Goal: Task Accomplishment & Management: Manage account settings

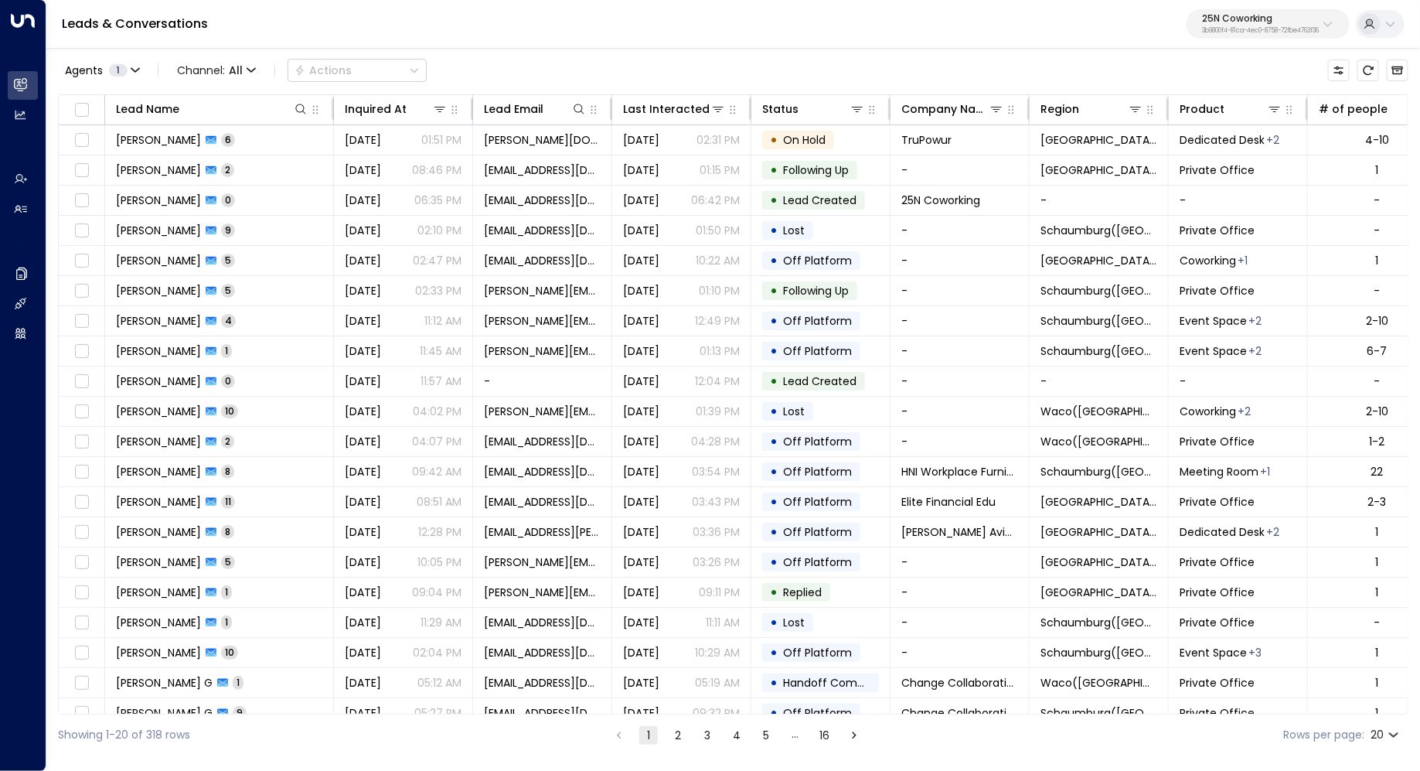
click at [1289, 28] on p "3b9800f4-81ca-4ec0-8758-72fbe4763f36" at bounding box center [1260, 31] width 117 height 6
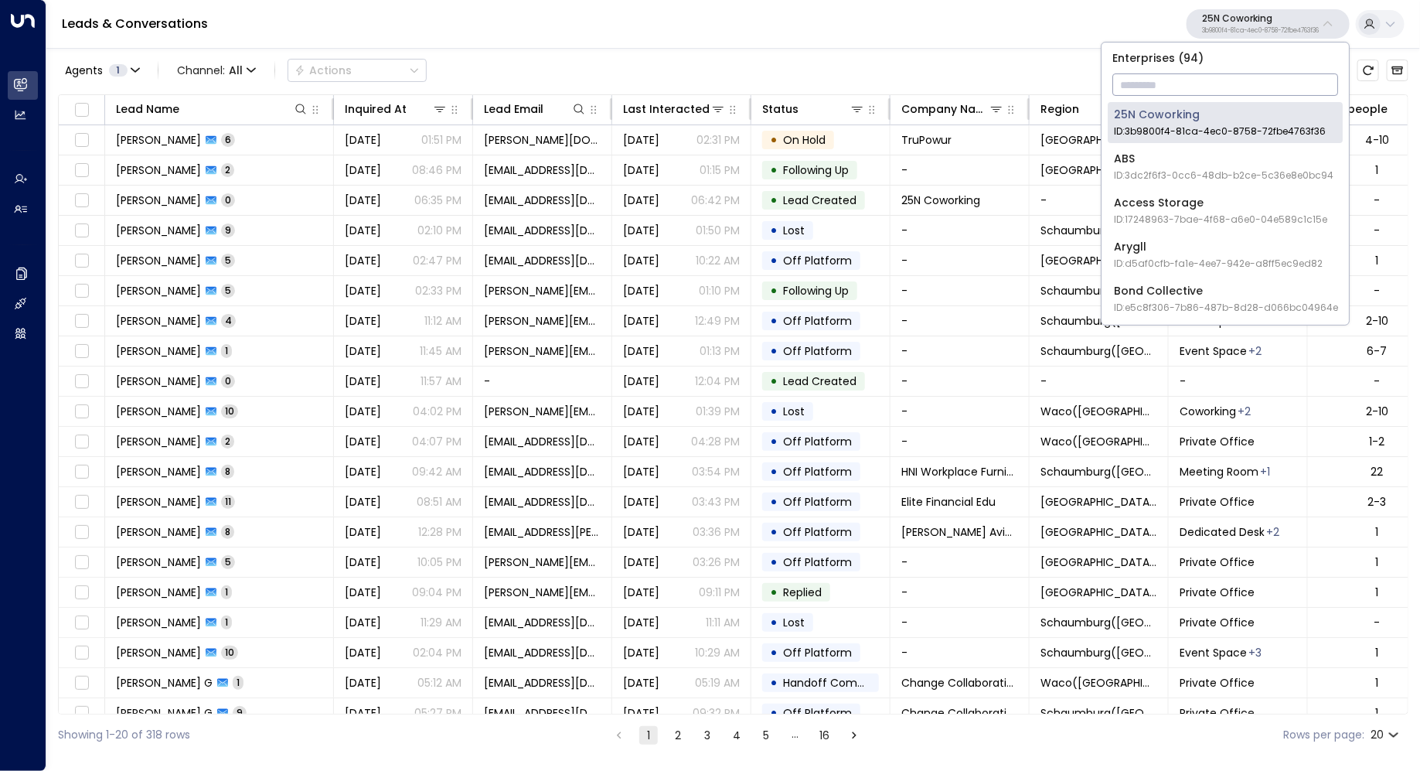
click at [1190, 88] on input "text" at bounding box center [1225, 84] width 226 height 29
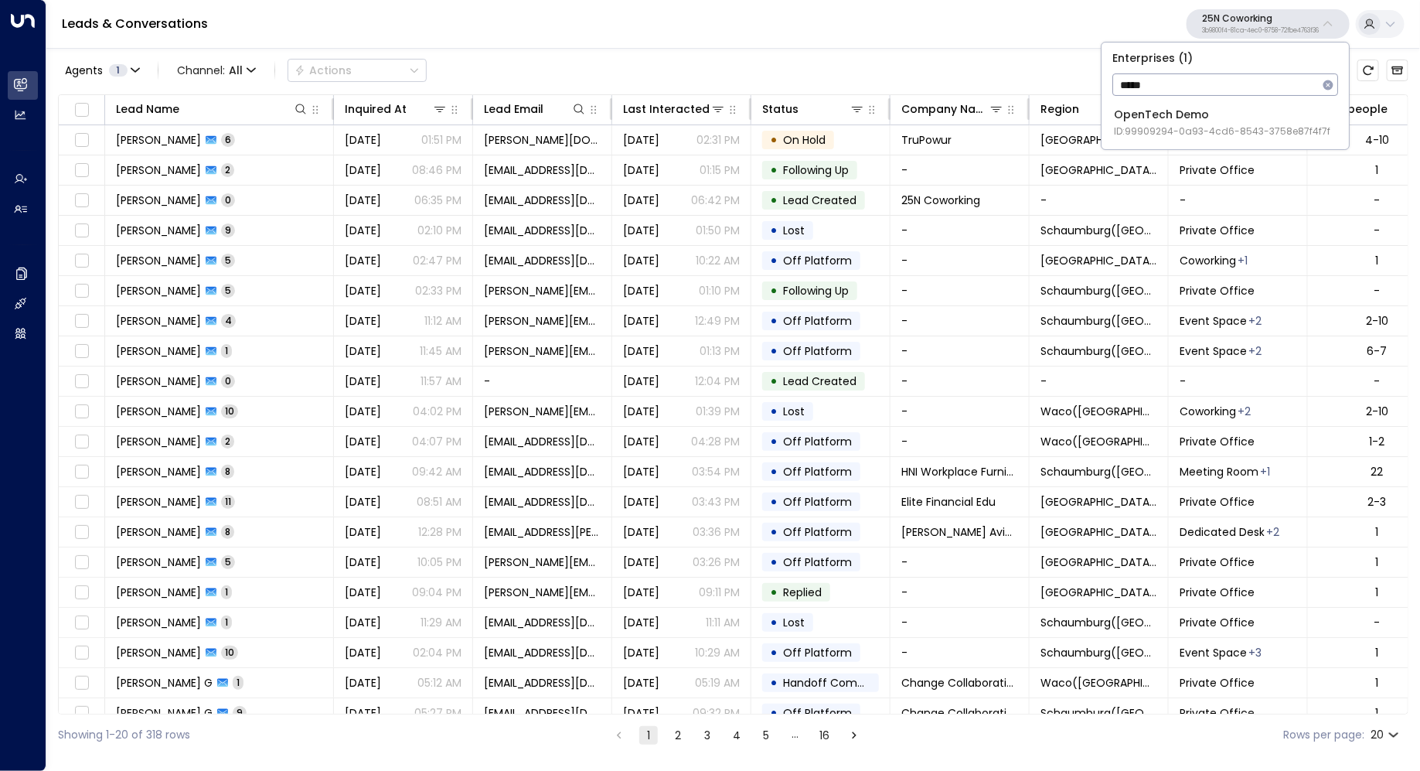
type input "*****"
click at [1187, 125] on span "ID: 99909294-0a93-4cd6-8543-3758e87f4f7f" at bounding box center [1222, 131] width 216 height 14
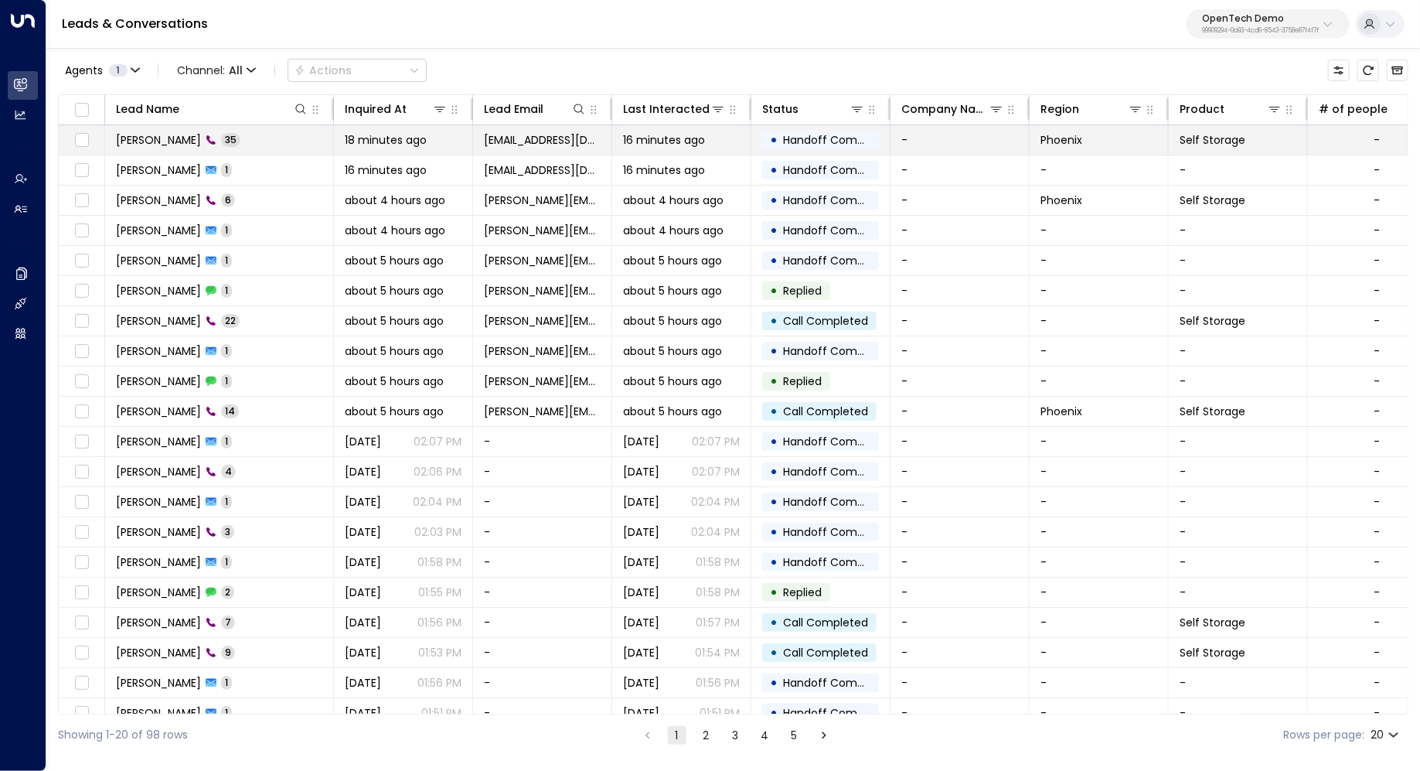
click at [138, 133] on span "[PERSON_NAME]" at bounding box center [158, 139] width 85 height 15
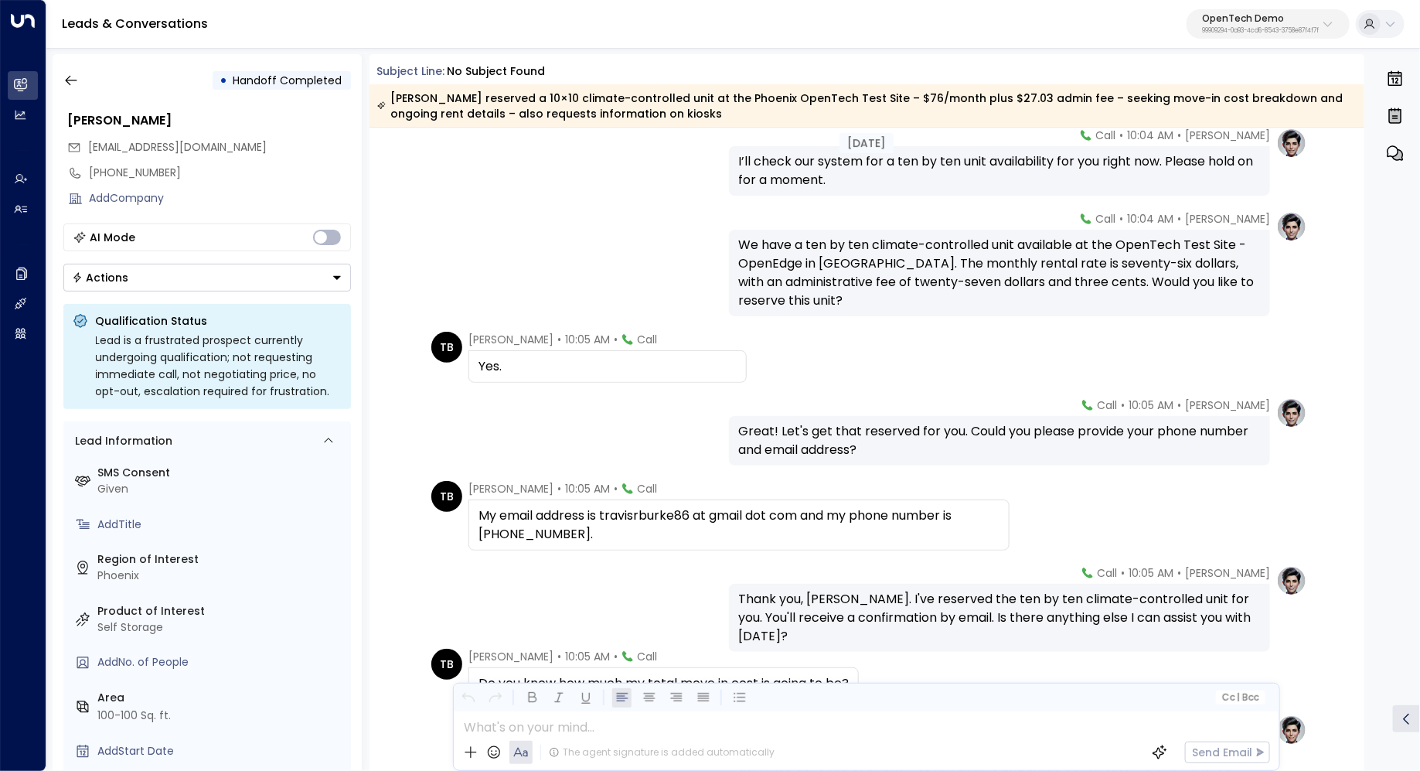
scroll to position [918, 0]
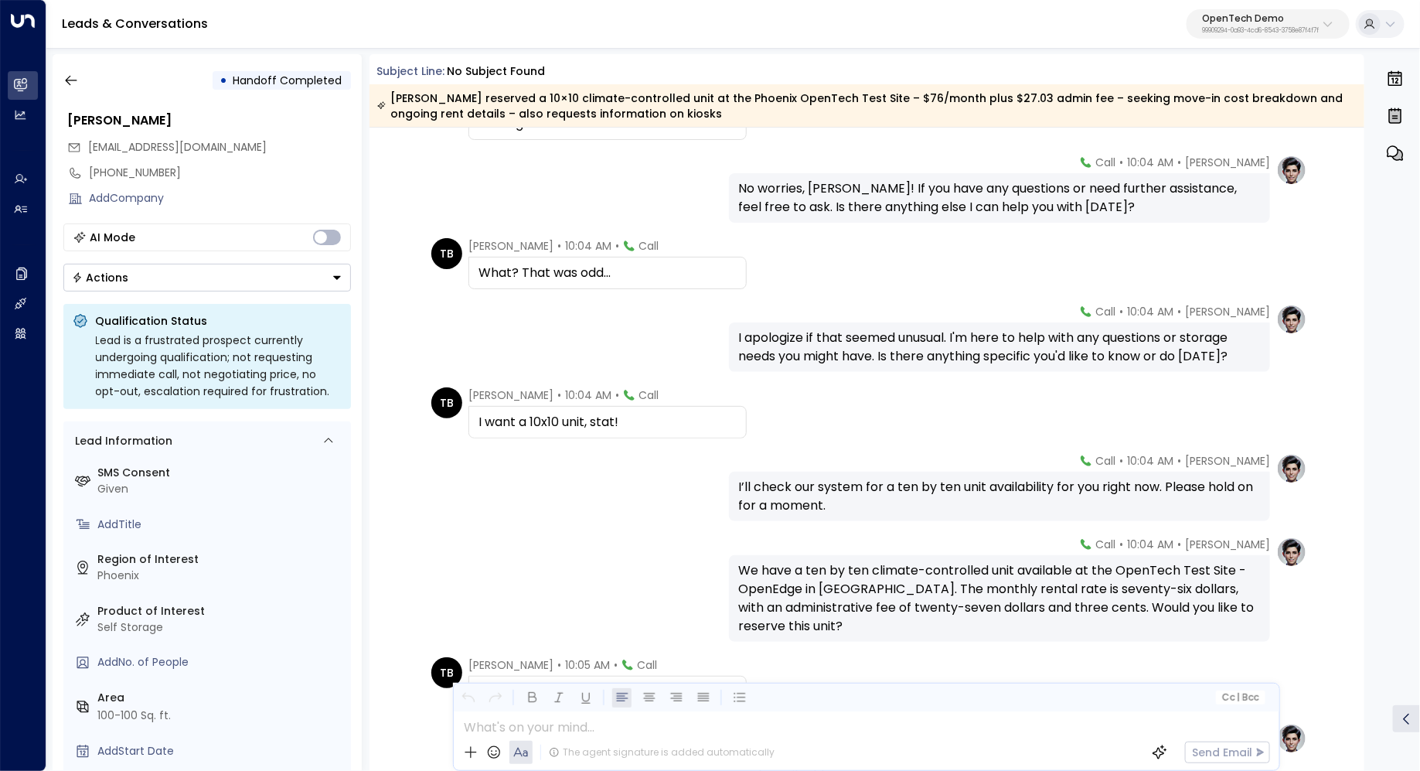
click at [1224, 19] on p "OpenTech Demo" at bounding box center [1260, 18] width 117 height 9
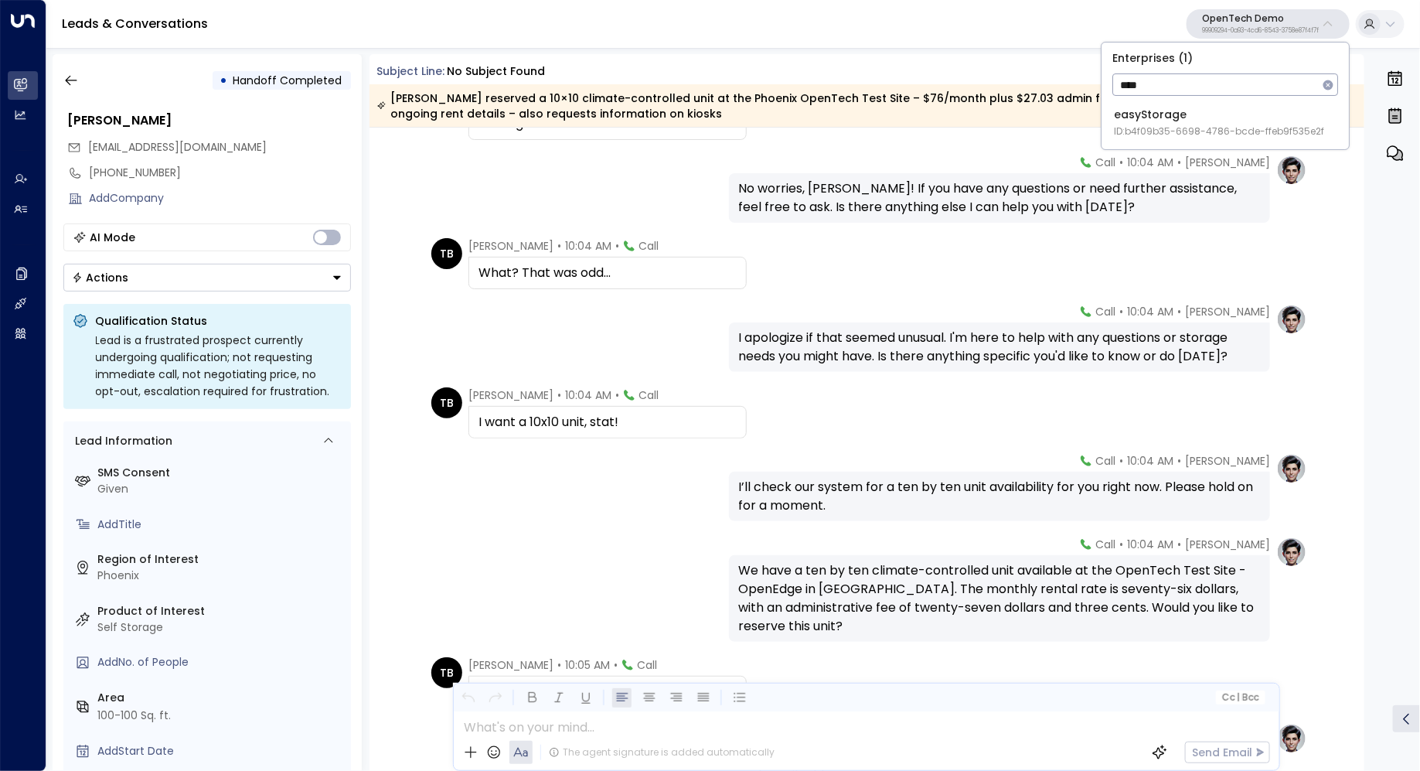
type input "****"
click at [1224, 114] on div "easyStorage ID: b4f09b35-6698-4786-bcde-ffeb9f535e2f" at bounding box center [1219, 123] width 210 height 32
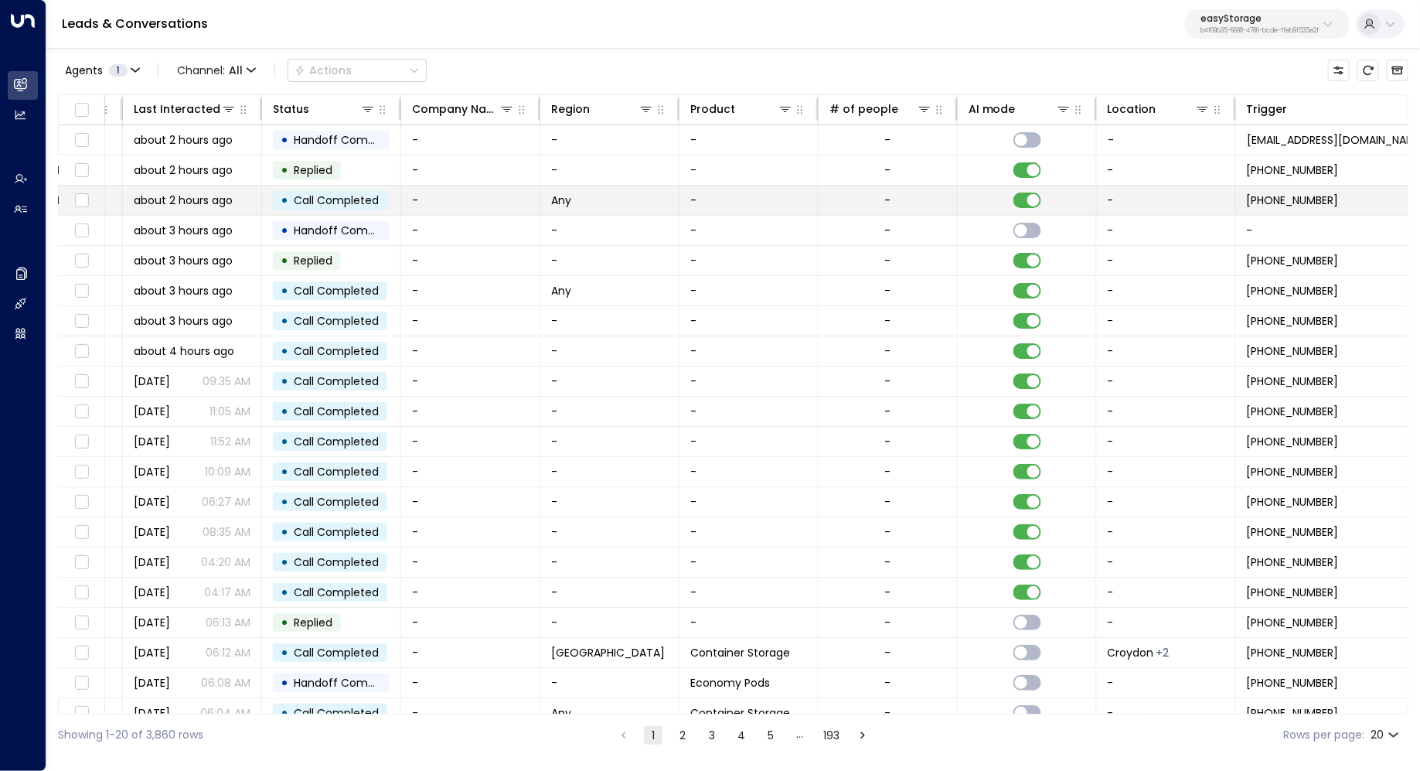
scroll to position [0, 732]
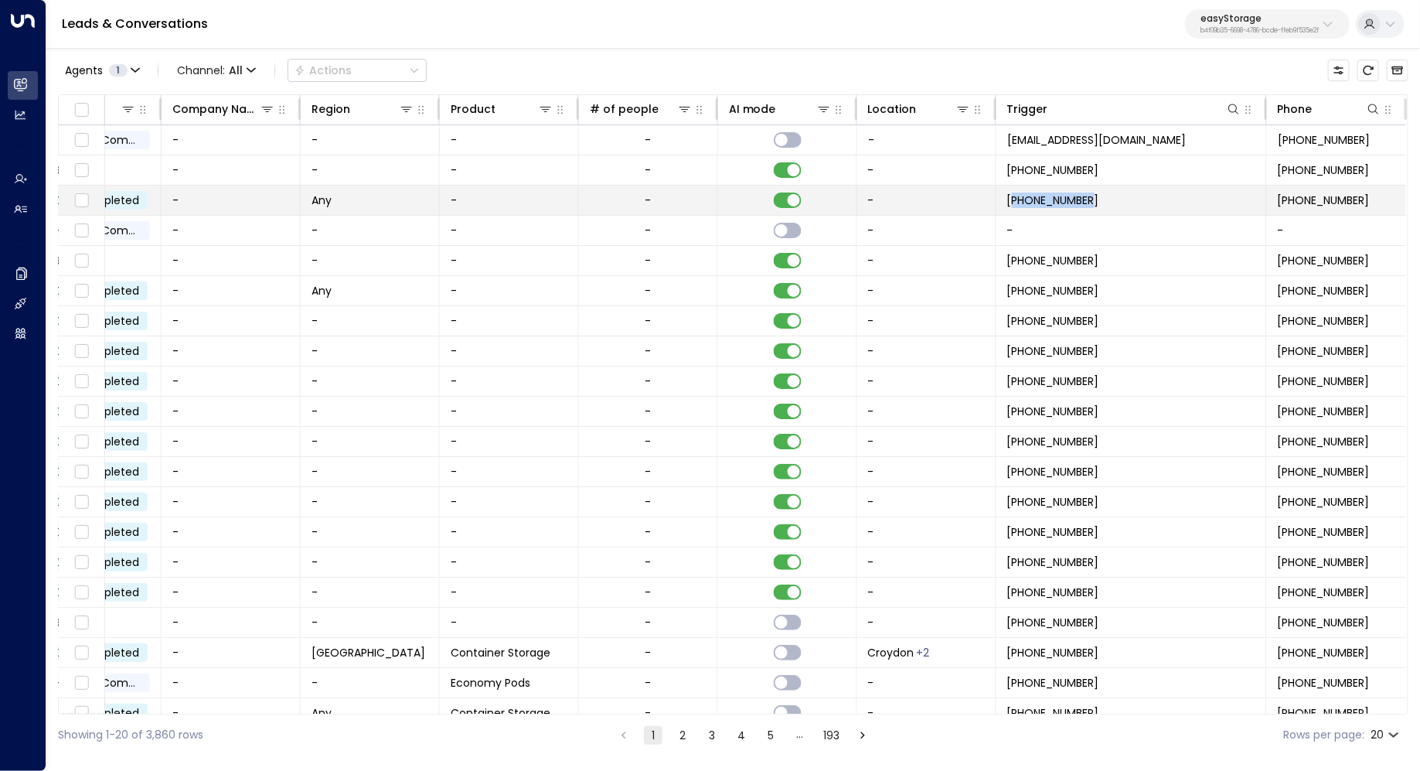
copy span "447961763920"
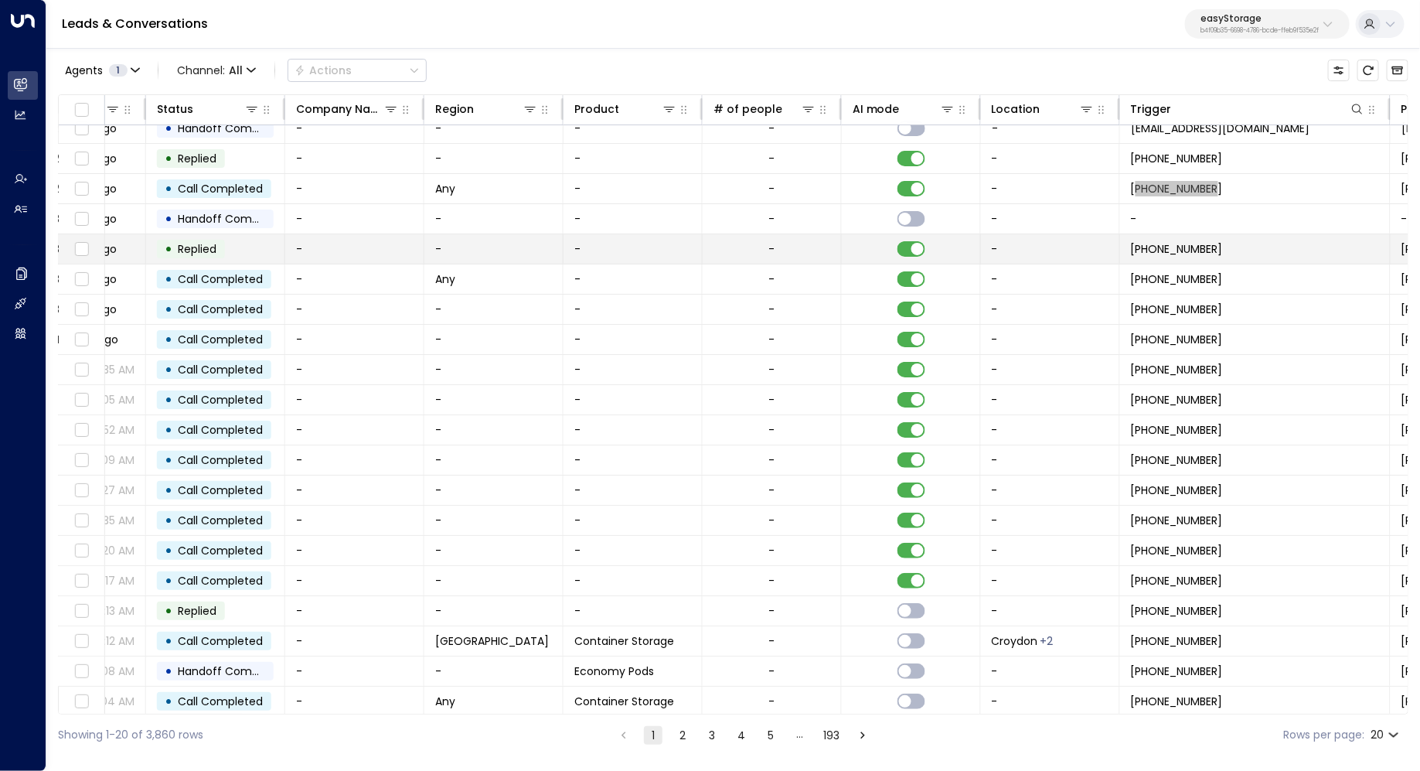
scroll to position [12, 732]
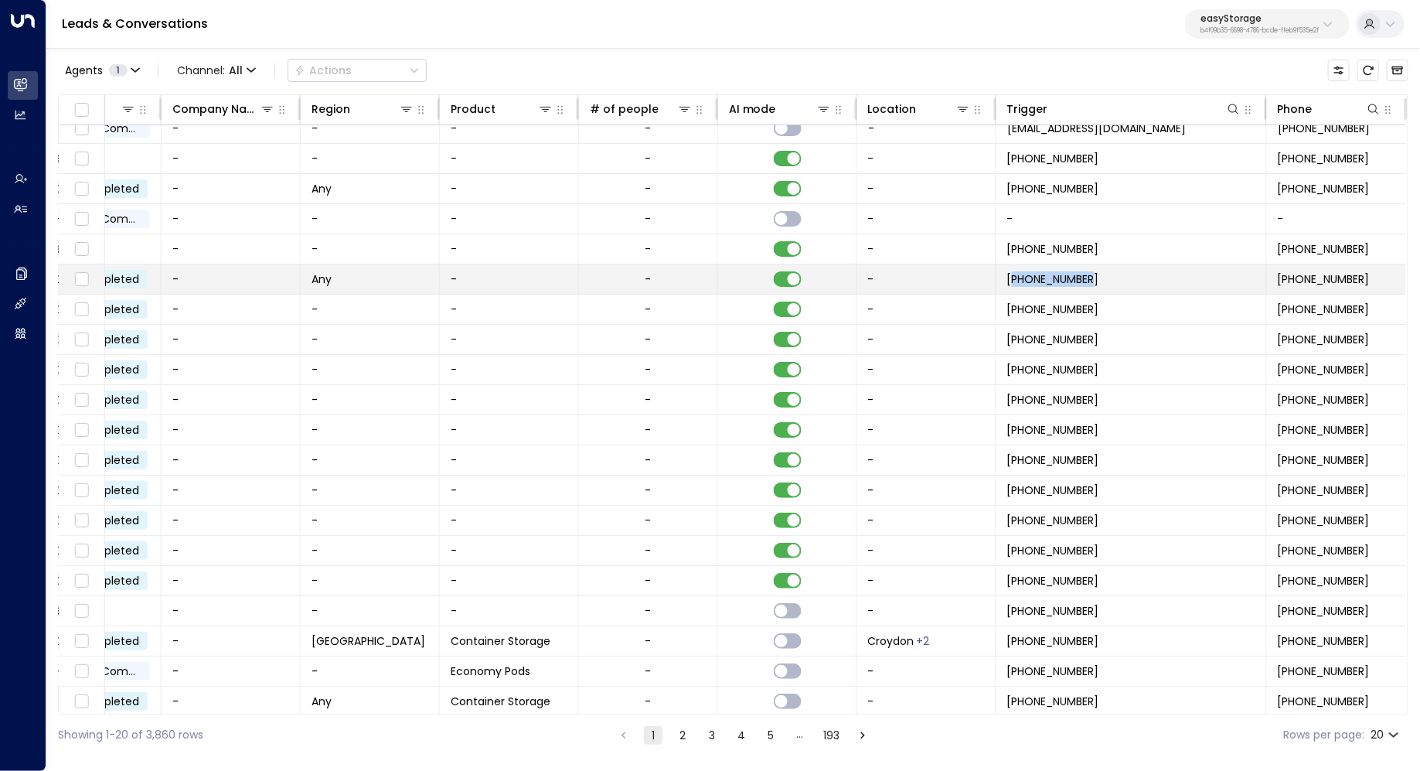
copy span "447971719376"
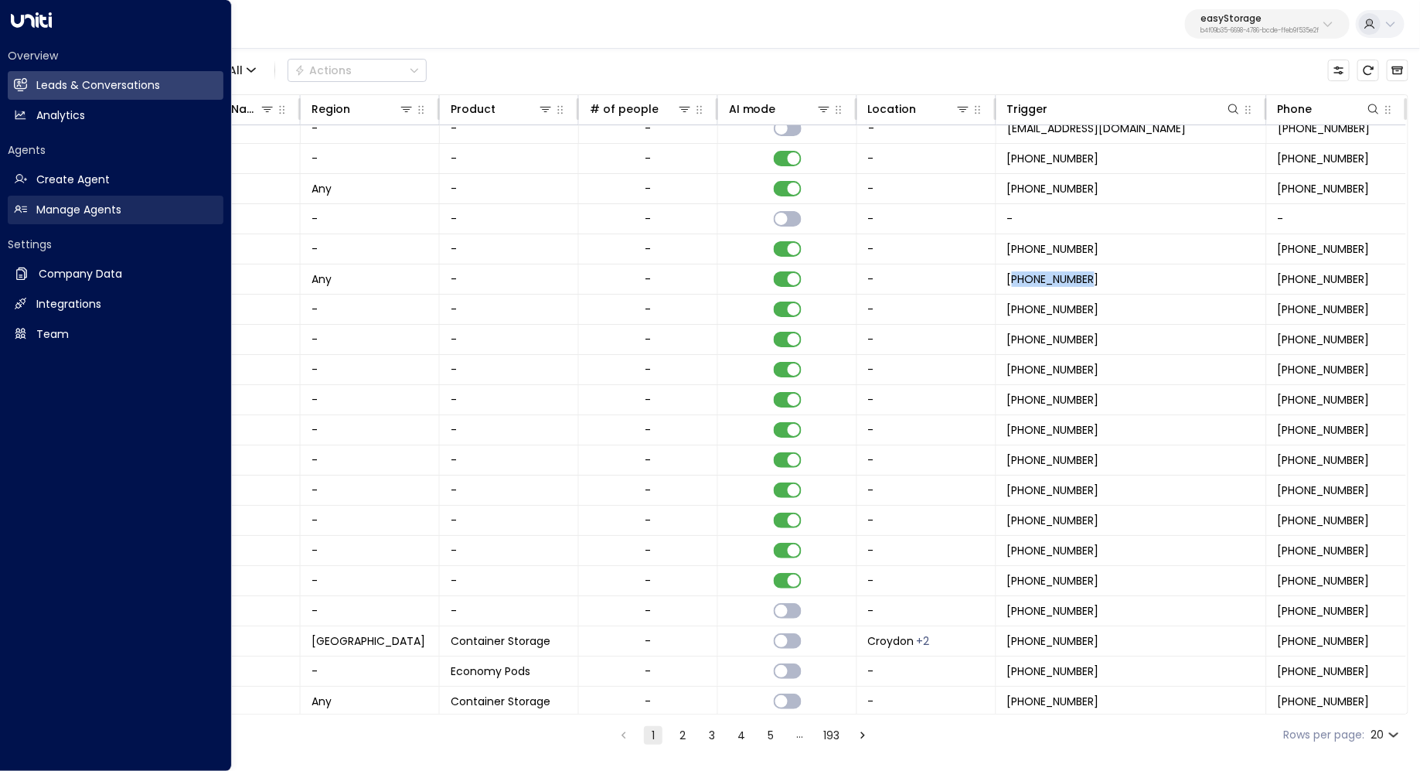
click at [89, 213] on h2 "Manage Agents" at bounding box center [78, 210] width 85 height 16
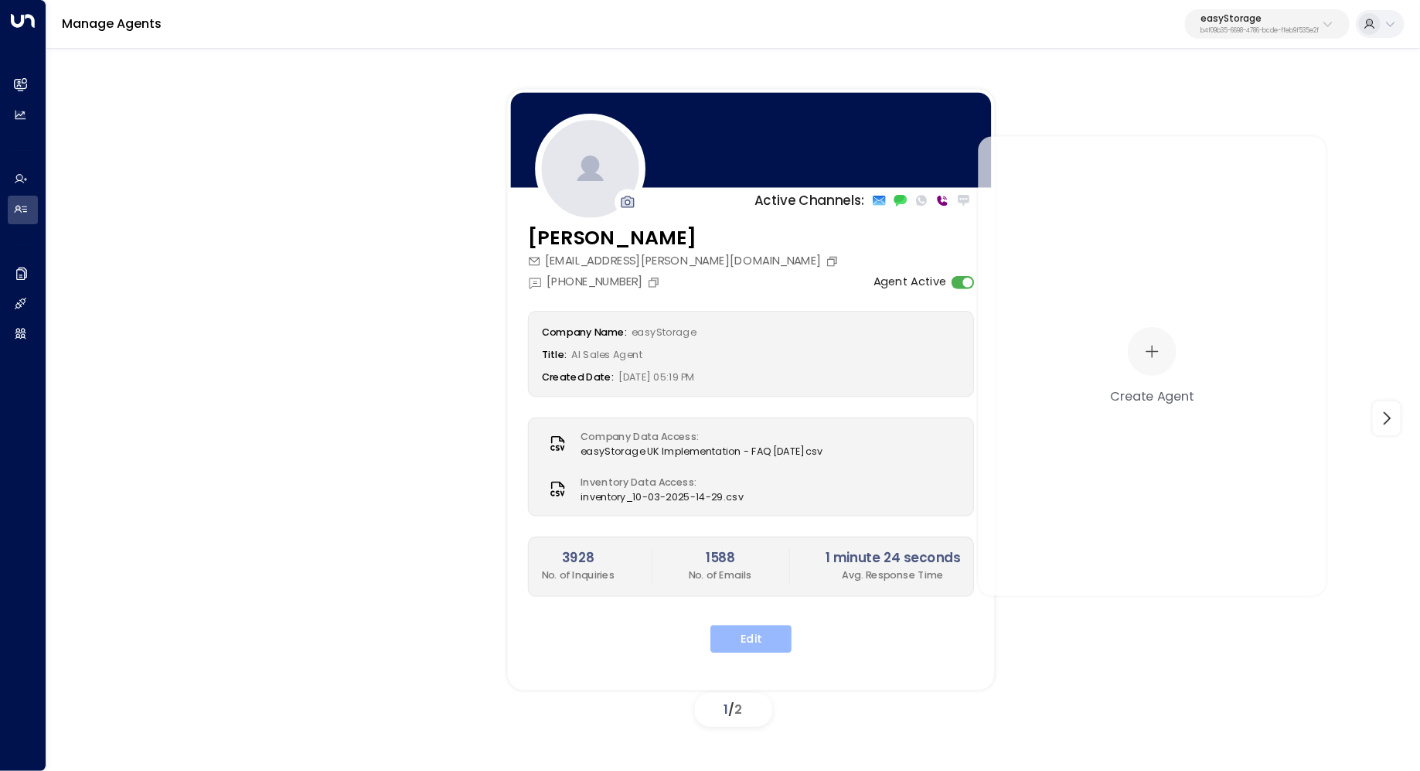
click at [746, 643] on button "Edit" at bounding box center [750, 639] width 81 height 28
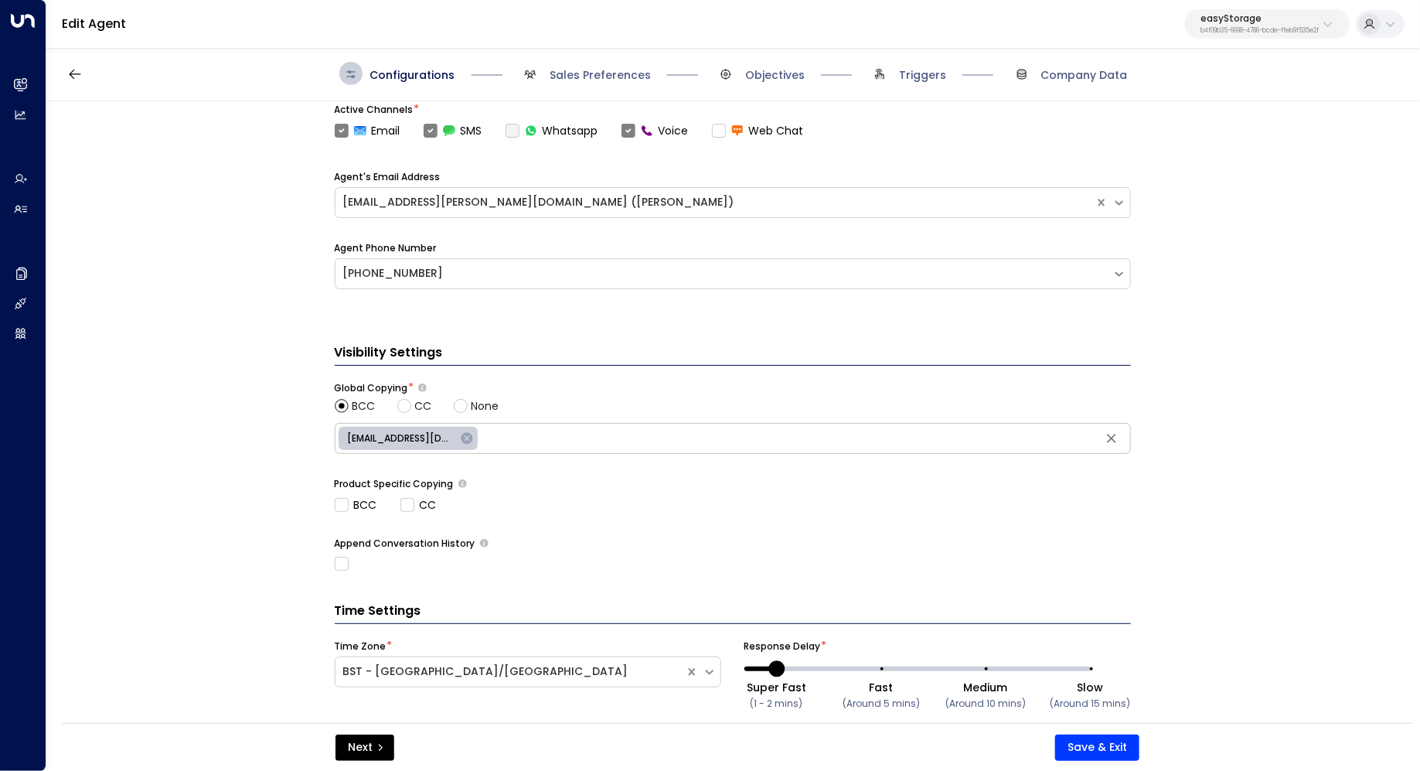
scroll to position [489, 0]
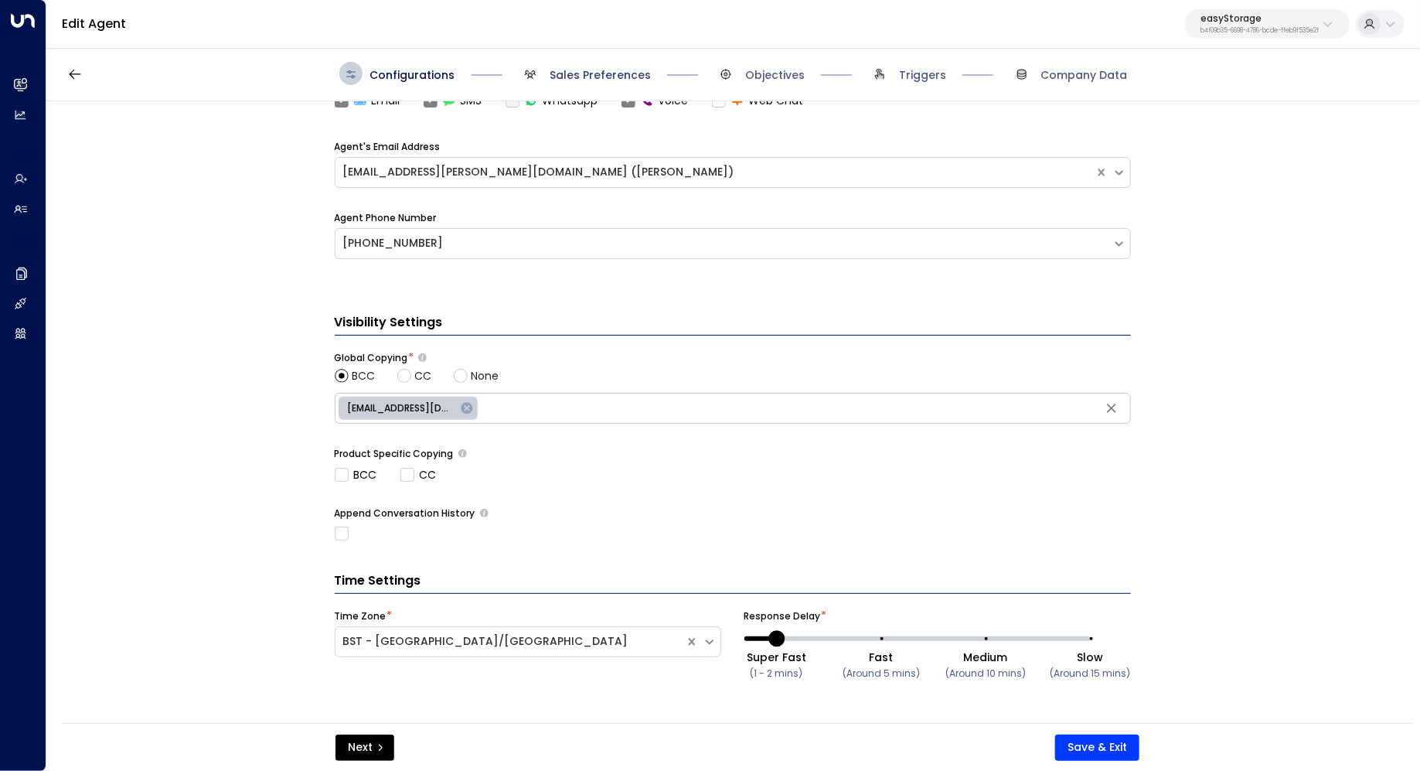
click at [618, 75] on span "Sales Preferences" at bounding box center [600, 74] width 101 height 15
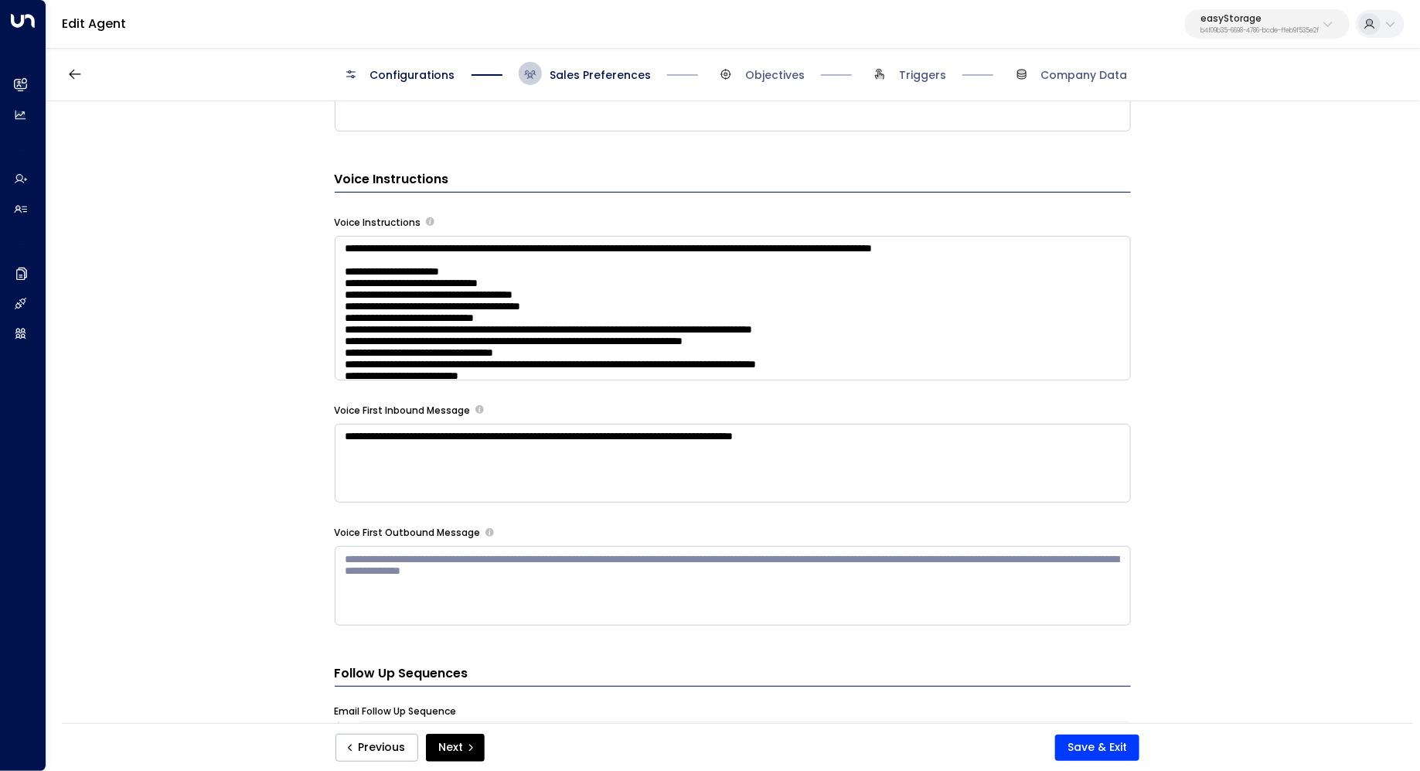
scroll to position [1127, 0]
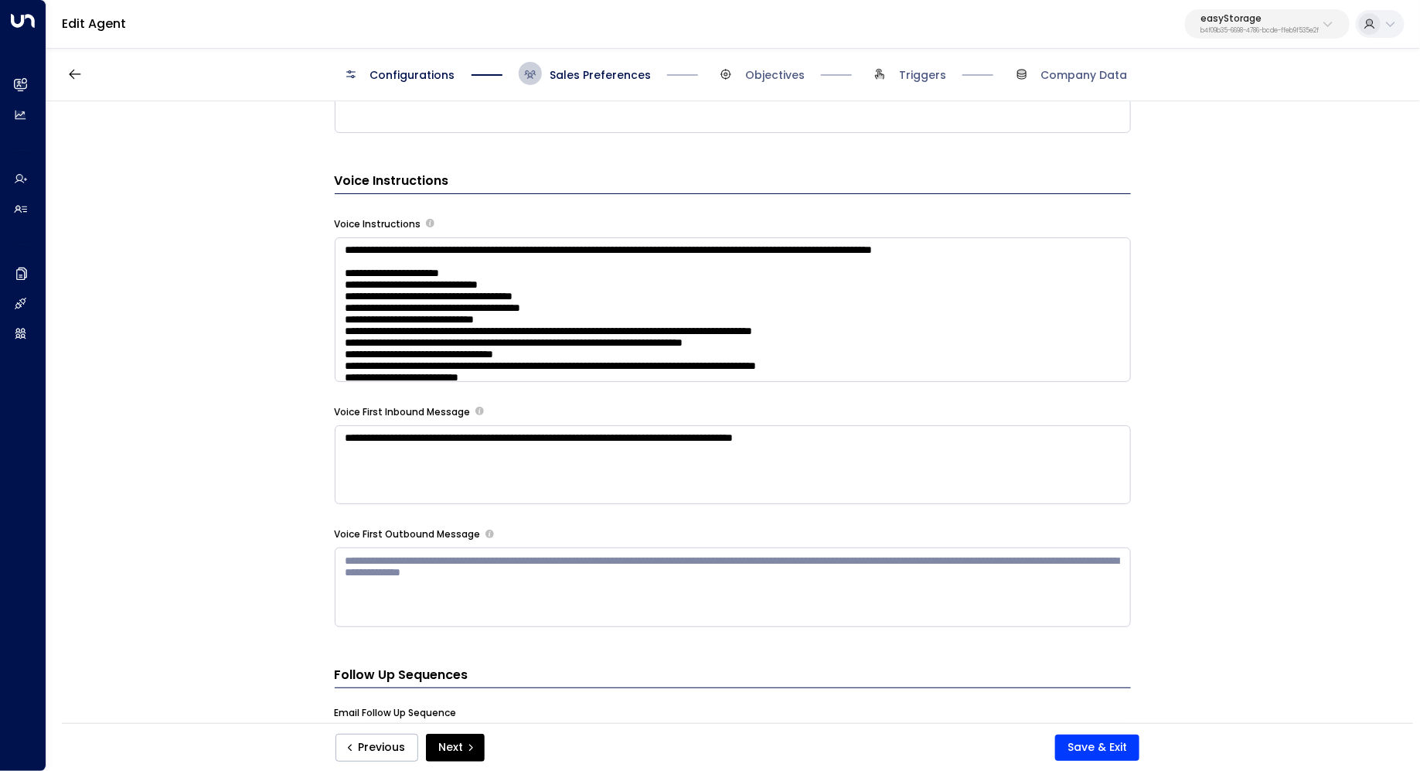
click at [897, 321] on textarea at bounding box center [733, 309] width 796 height 145
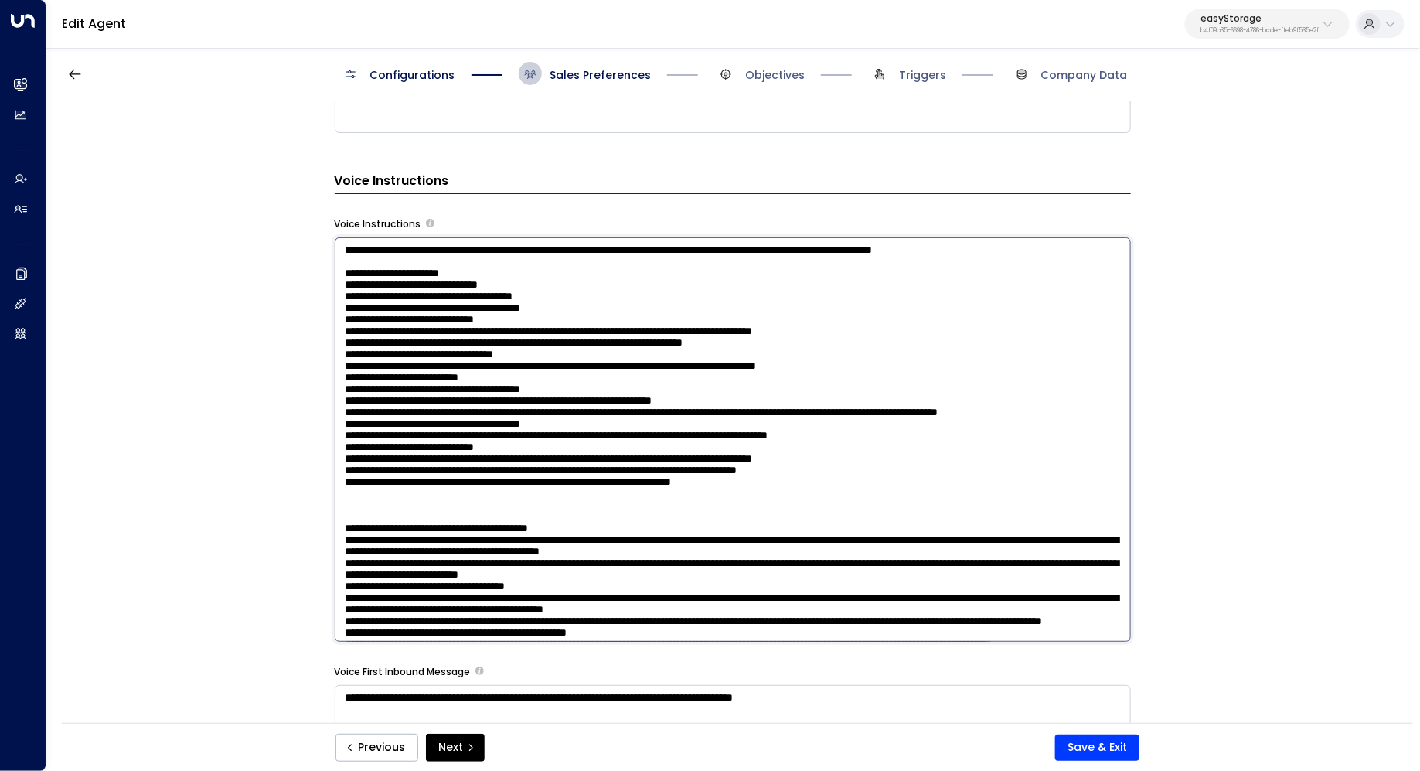
scroll to position [1074, 0]
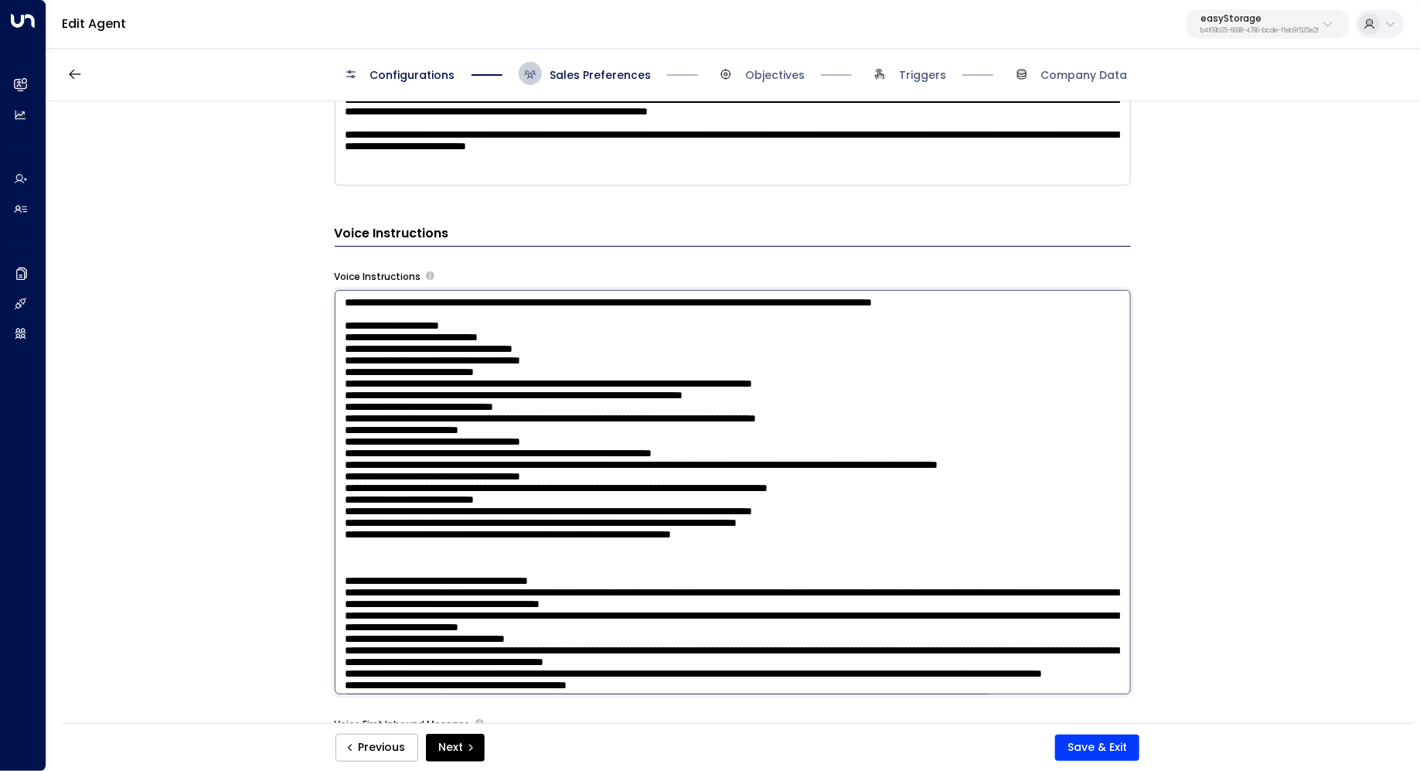
click at [504, 311] on textarea at bounding box center [733, 492] width 796 height 404
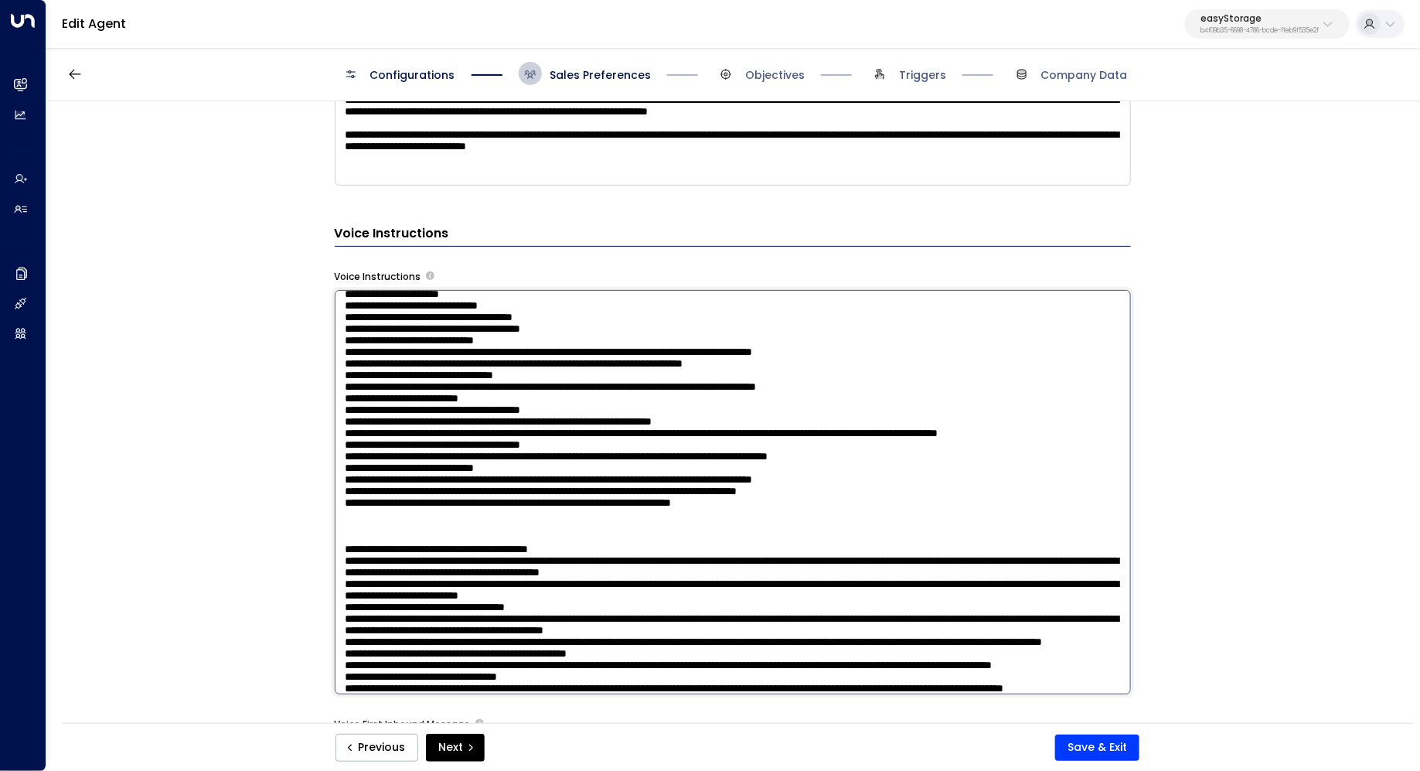
scroll to position [0, 0]
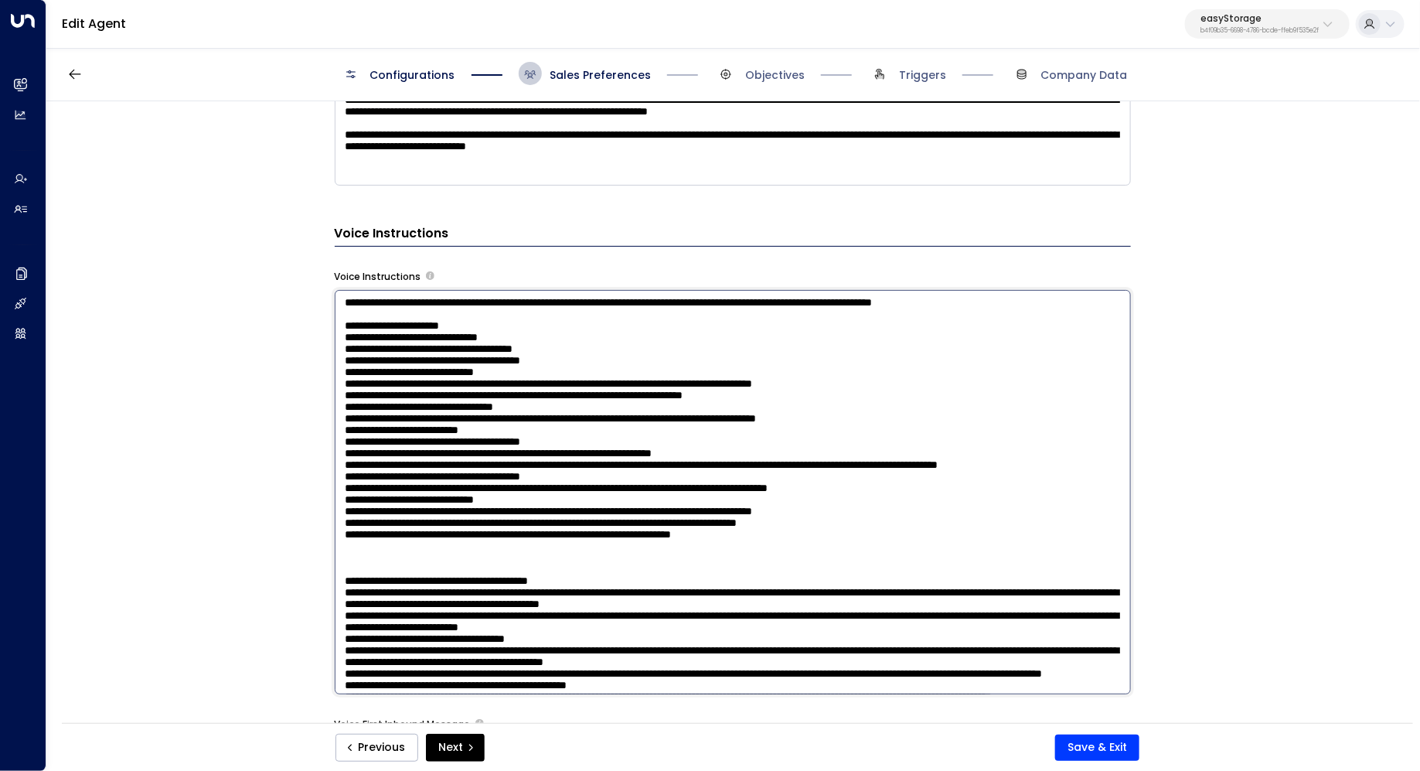
click at [508, 318] on textarea at bounding box center [733, 492] width 796 height 404
click at [498, 309] on textarea at bounding box center [733, 492] width 796 height 404
click at [498, 315] on textarea at bounding box center [733, 492] width 796 height 404
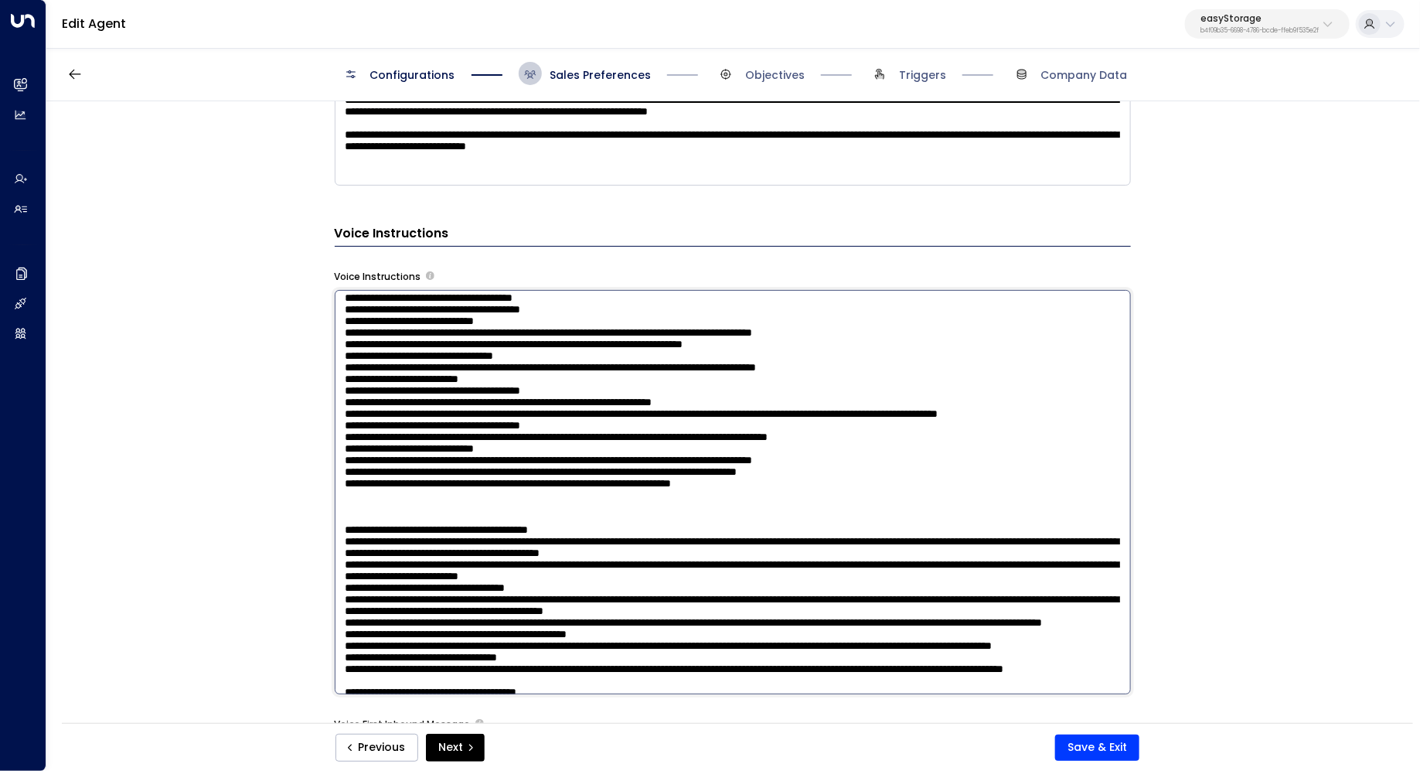
scroll to position [50, 0]
drag, startPoint x: 884, startPoint y: 604, endPoint x: 288, endPoint y: 353, distance: 645.7
click at [288, 353] on div "**********" at bounding box center [732, 417] width 1372 height 632
click at [492, 398] on textarea at bounding box center [733, 492] width 796 height 404
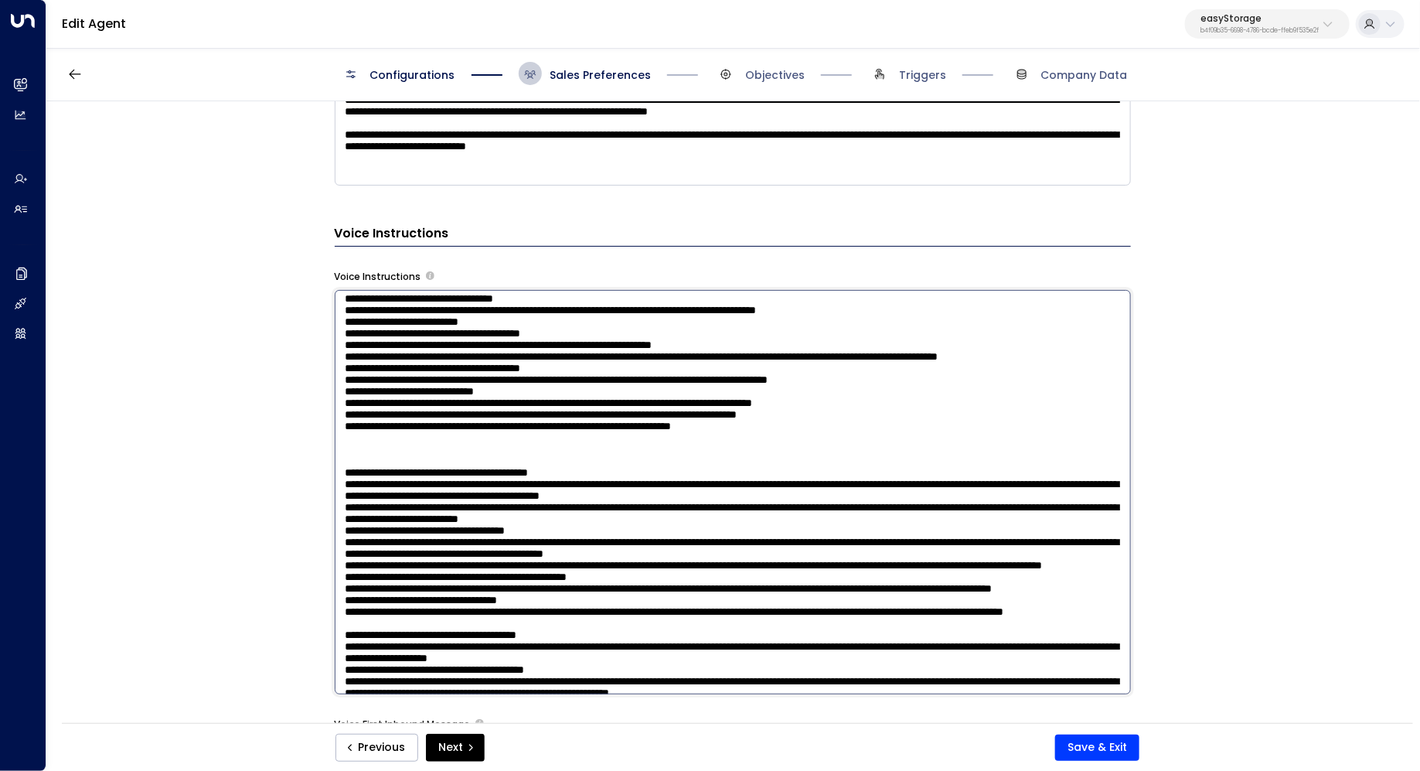
scroll to position [109, 0]
click at [624, 570] on textarea at bounding box center [733, 492] width 796 height 404
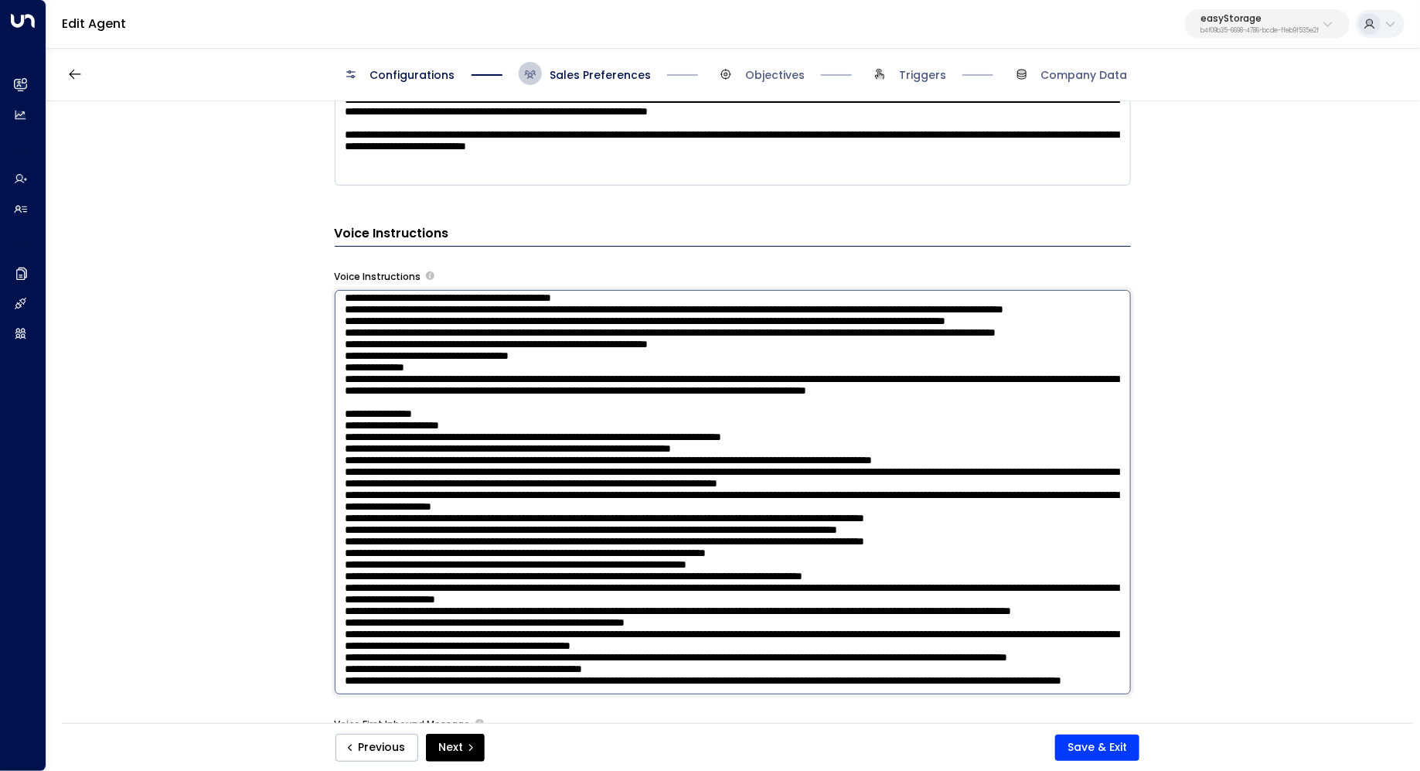
scroll to position [777, 0]
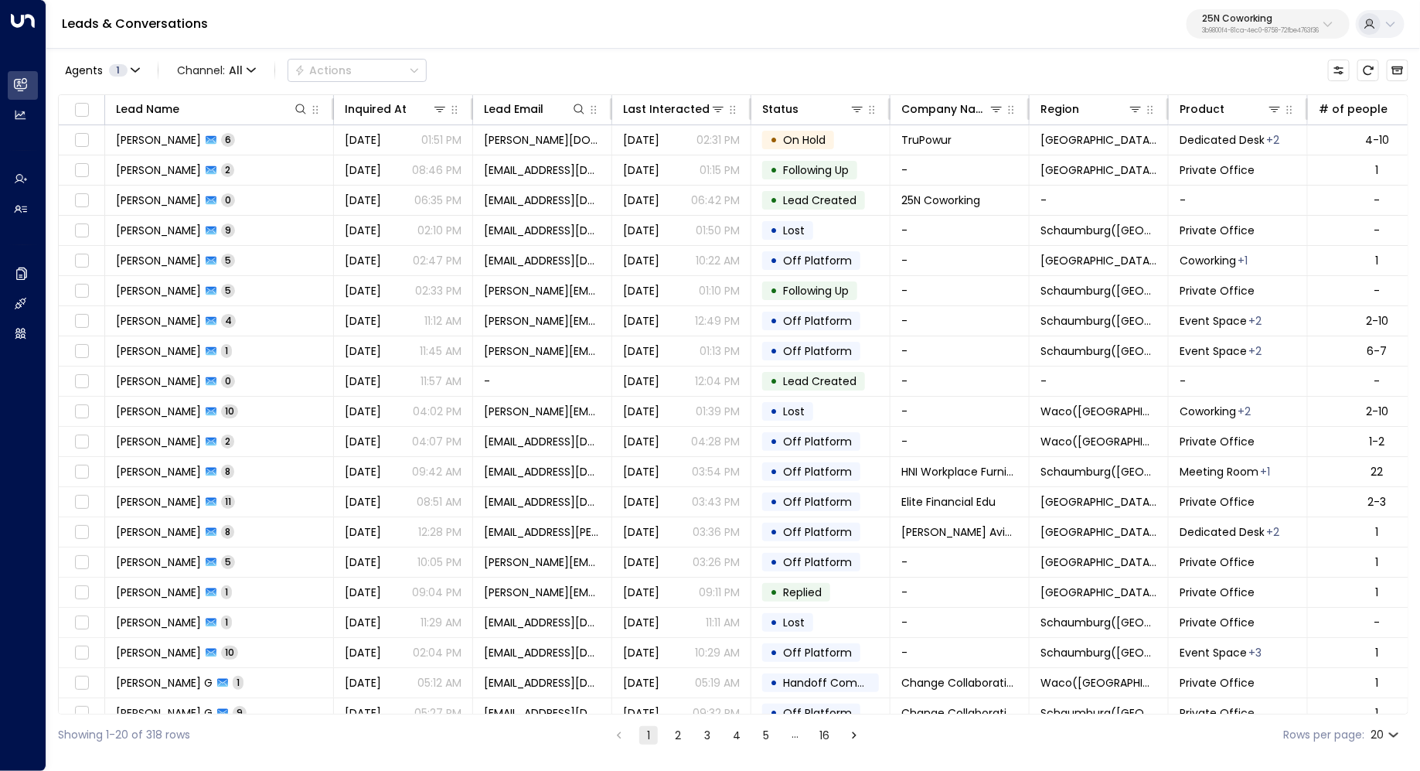
click at [1285, 17] on p "25N Coworking" at bounding box center [1260, 18] width 117 height 9
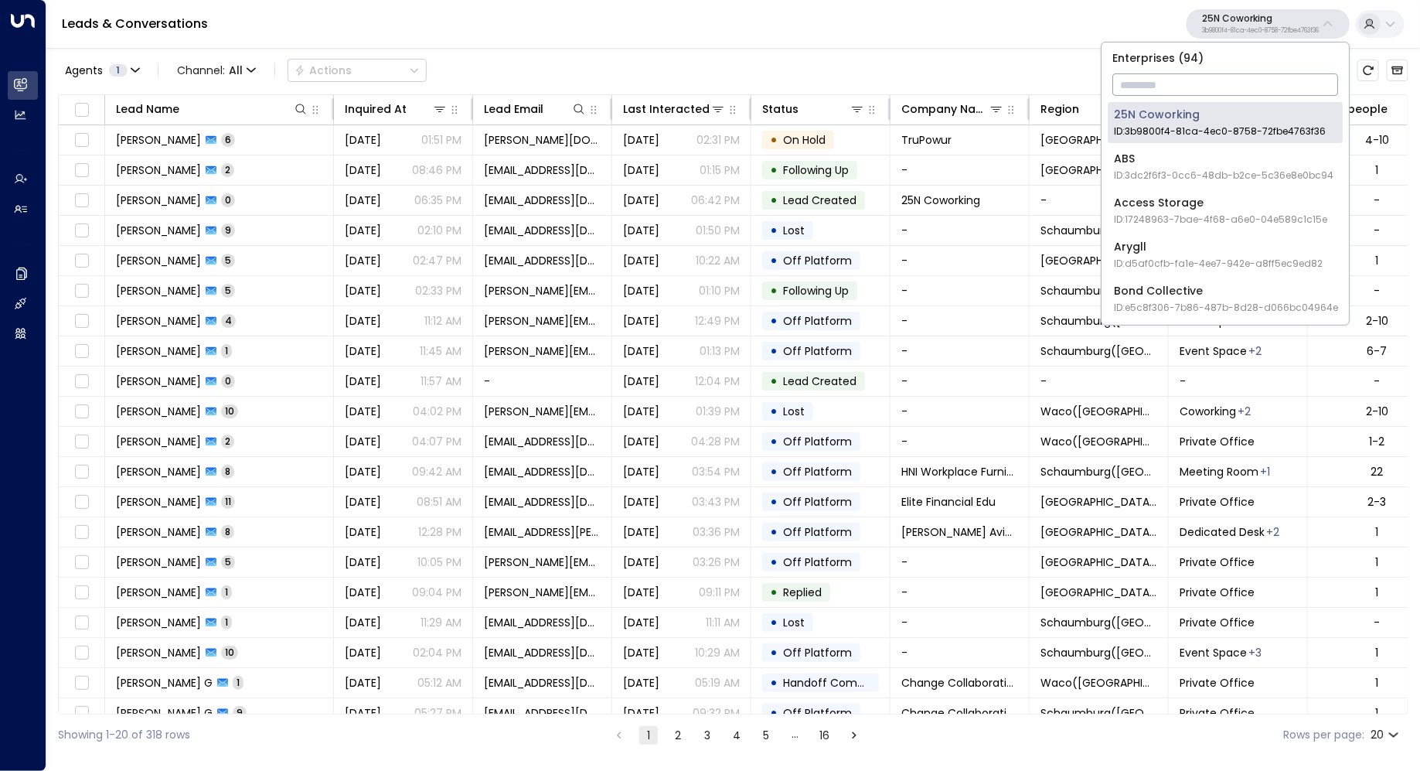
click at [1208, 90] on input "text" at bounding box center [1225, 84] width 226 height 29
click at [1183, 88] on input "text" at bounding box center [1225, 84] width 226 height 29
click at [1244, 33] on p "3b9800f4-81ca-4ec0-8758-72fbe4763f36" at bounding box center [1260, 31] width 117 height 6
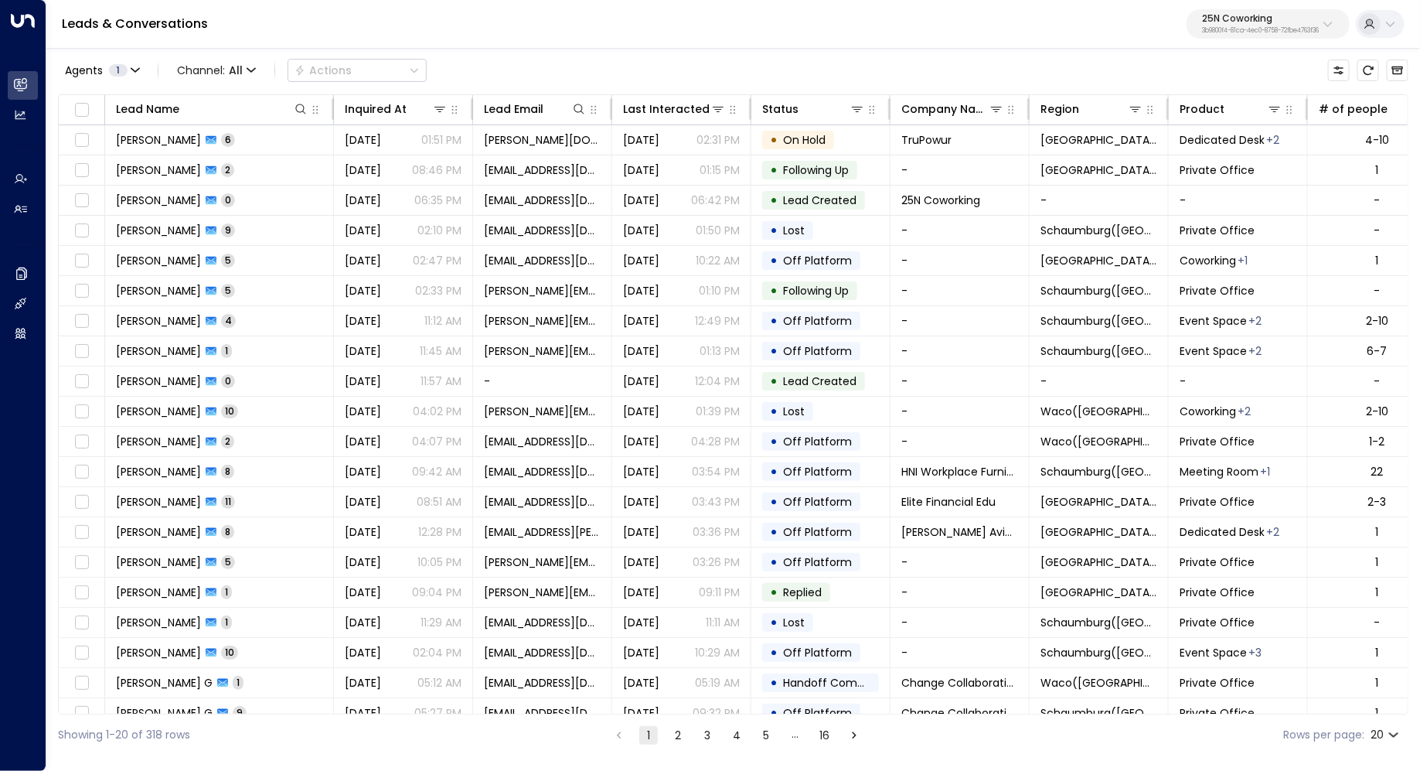
click at [1244, 33] on p "3b9800f4-81ca-4ec0-8758-72fbe4763f36" at bounding box center [1260, 31] width 117 height 6
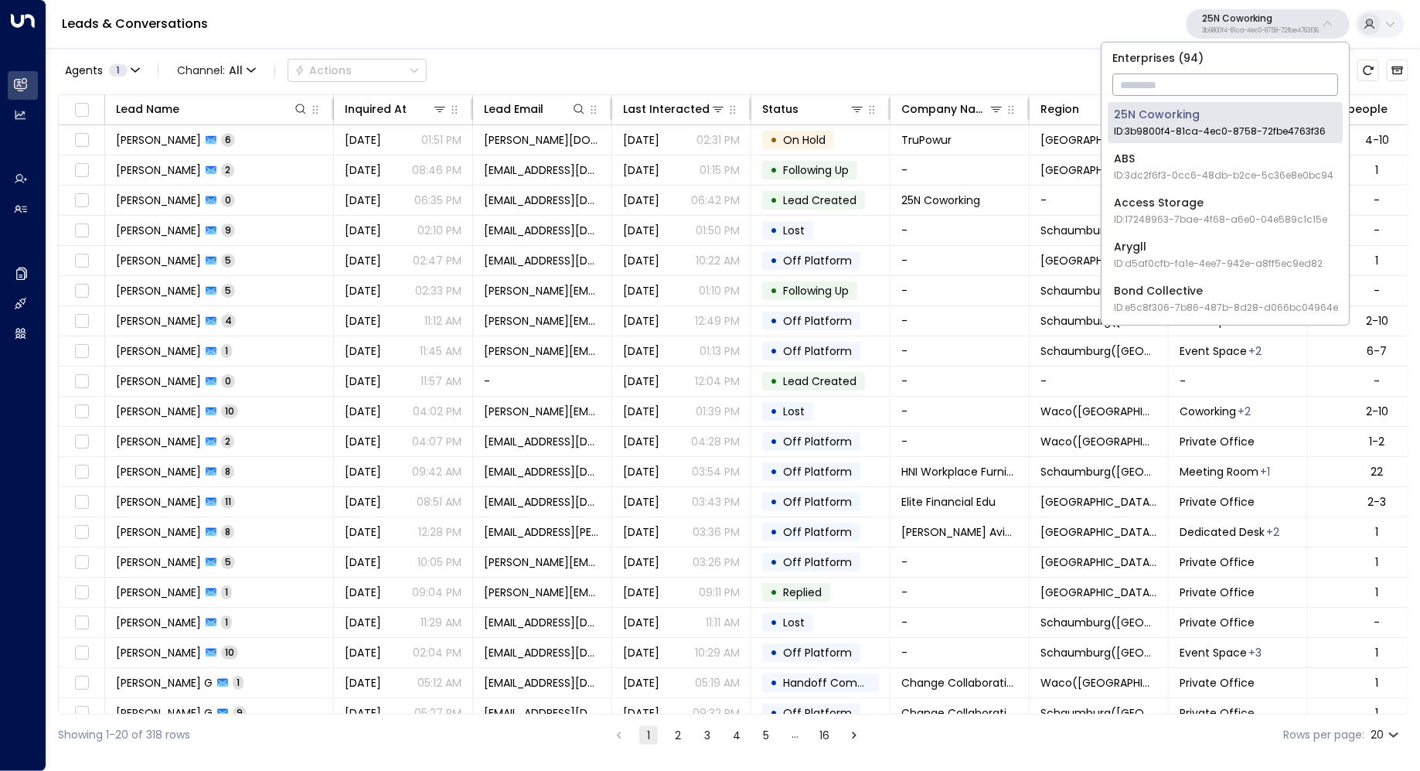
click at [1193, 86] on input "text" at bounding box center [1225, 84] width 226 height 29
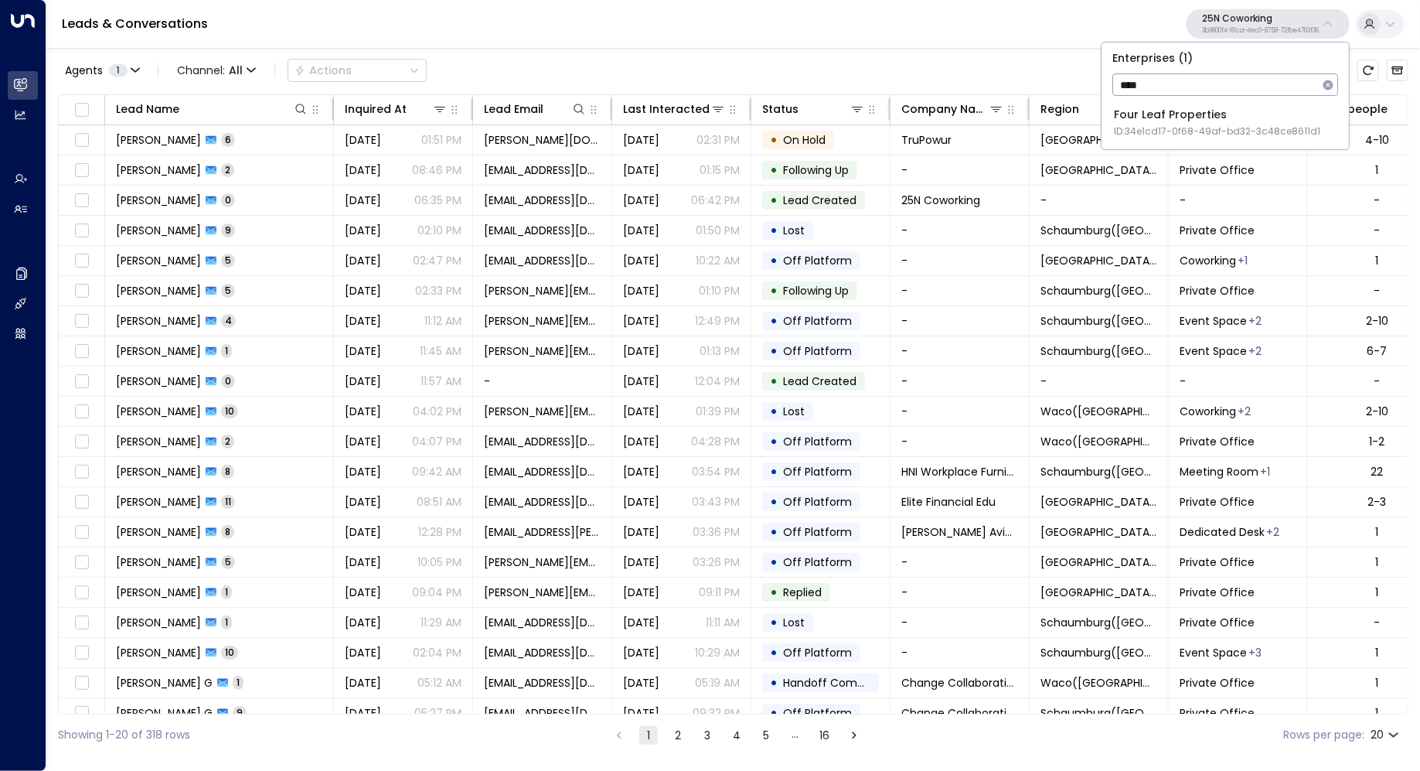
type input "****"
click at [1197, 131] on span "ID: 34e1cd17-0f68-49af-bd32-3c48ce8611d1" at bounding box center [1217, 131] width 206 height 14
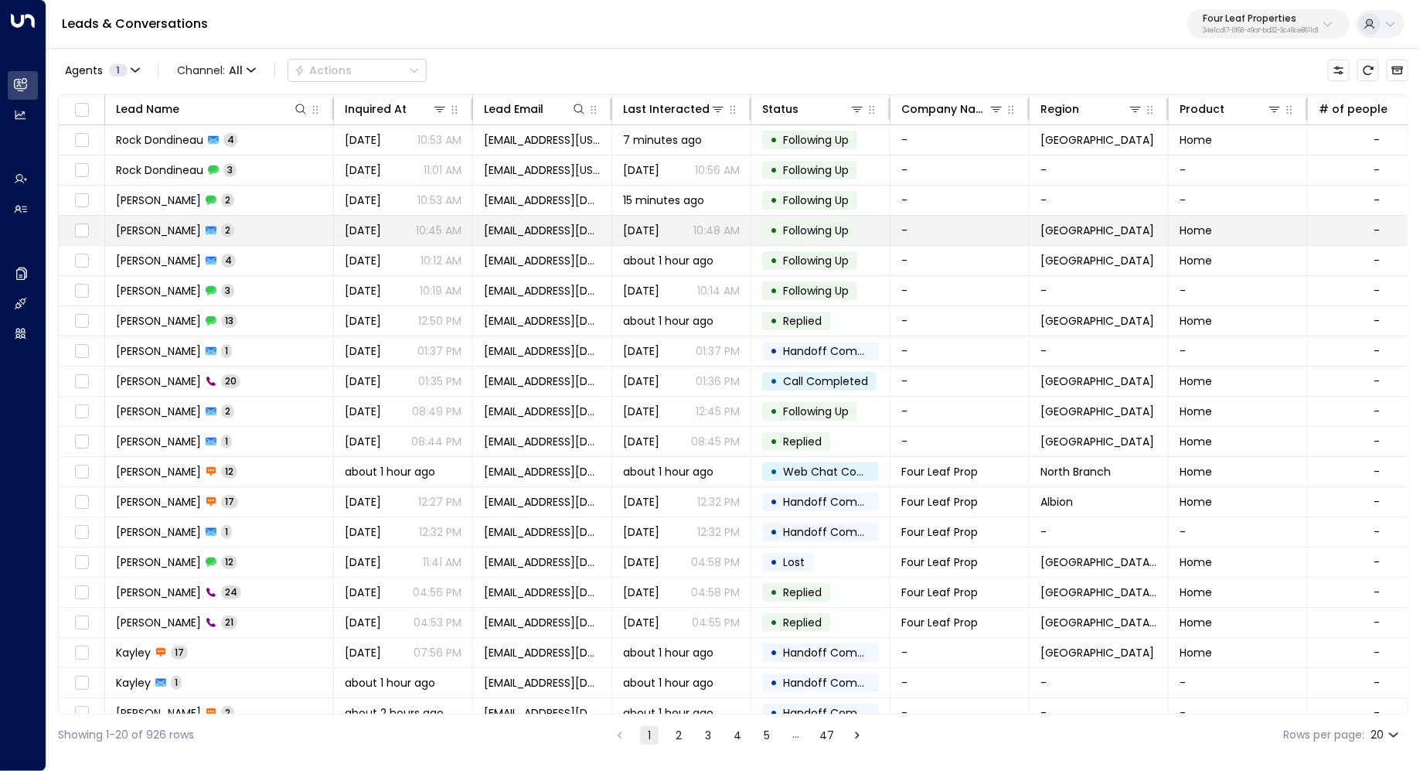
click at [274, 227] on td "Annabella Williams 2" at bounding box center [219, 230] width 229 height 29
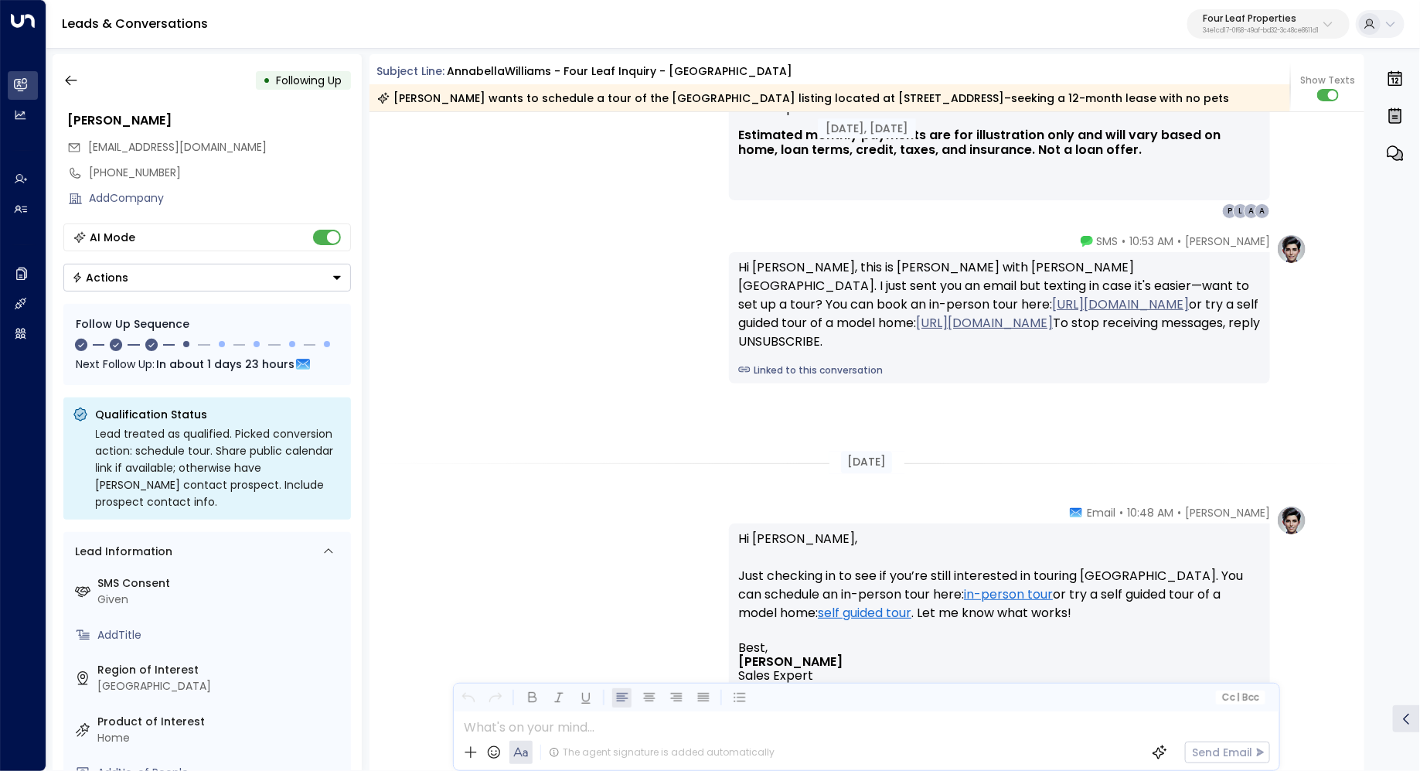
scroll to position [1881, 0]
